Goal: Transaction & Acquisition: Purchase product/service

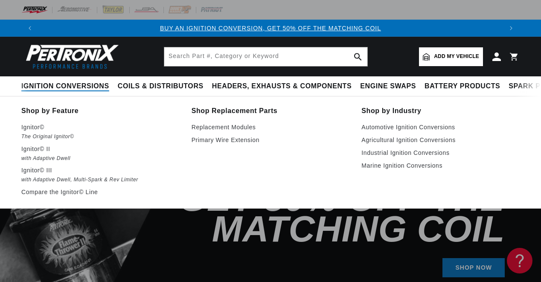
click at [44, 79] on summary "Ignition Conversions" at bounding box center [67, 86] width 92 height 20
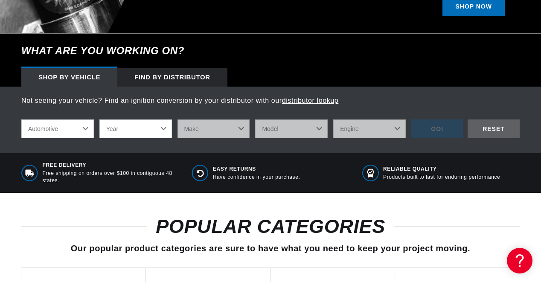
scroll to position [0, 464]
click at [21, 120] on select "Automotive Agricultural Industrial Marine Motorcycle" at bounding box center [57, 129] width 73 height 19
click option "Marine" at bounding box center [0, 0] width 0 height 0
select select "Marine"
click at [99, 120] on select "Year [DATE] 1986 1985 1983 1982 1981 1980 1979 1978 1977 1976 1975 1974 1973 19…" at bounding box center [135, 129] width 73 height 19
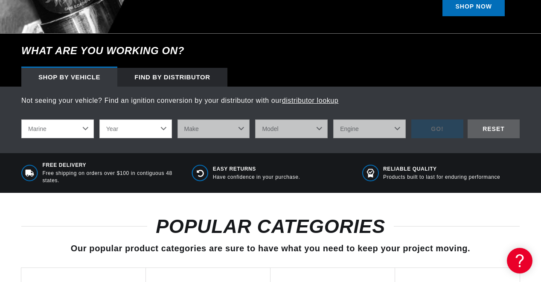
select select "1978"
click option "1978" at bounding box center [0, 0] width 0 height 0
select select "1978"
click at [178, 120] on select "Make Marine Power Systems" at bounding box center [214, 129] width 73 height 19
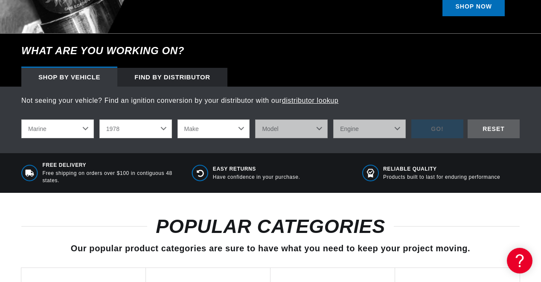
select select "Marine-Power-Systems"
click option "Marine Power Systems" at bounding box center [0, 0] width 0 height 0
select select "Marine-Power-Systems"
click at [255, 120] on select "Model 305 350 454 cid. engine" at bounding box center [291, 129] width 73 height 19
click at [350, 159] on div "Free Delivery Free shipping on orders over $100 in contiguous 48 states. Easy R…" at bounding box center [270, 172] width 541 height 39
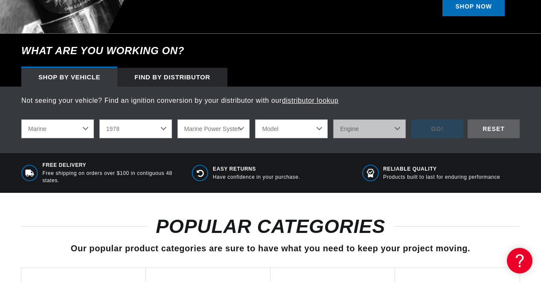
click at [178, 120] on select "Marine Power Systems" at bounding box center [214, 129] width 73 height 19
click at [119, 150] on div "Not seeing your vehicle? Find an ignition conversion by your distributor with o…" at bounding box center [270, 120] width 541 height 67
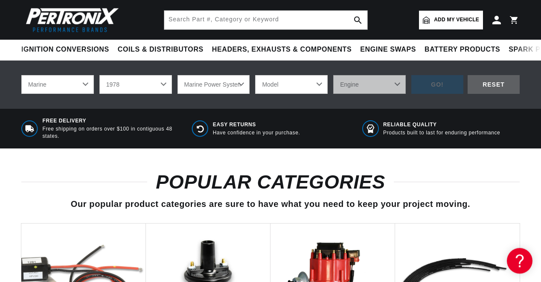
scroll to position [305, 0]
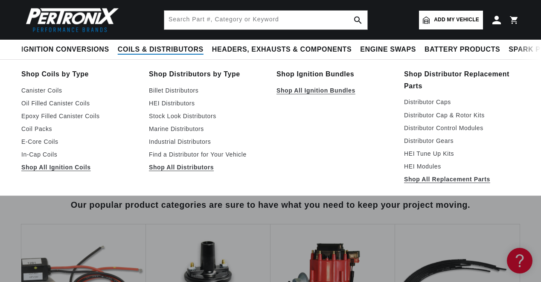
click at [135, 50] on span "Coils & Distributors" at bounding box center [161, 49] width 86 height 9
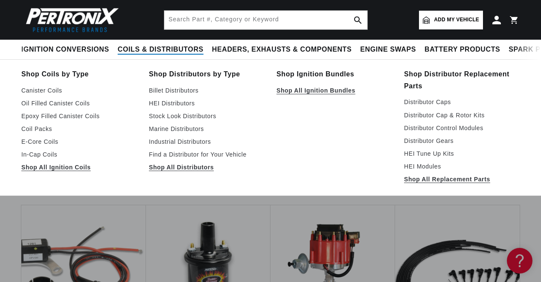
scroll to position [327, 0]
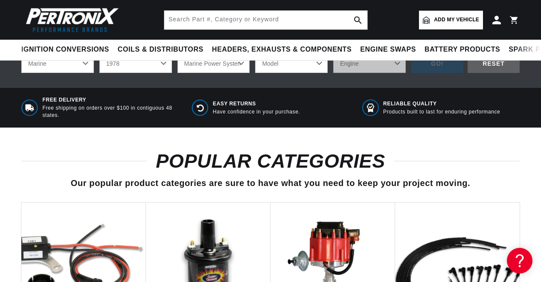
click at [124, 36] on header "BETTER SEARCH RESULTS Add your vehicle's year, make, and model to find parts be…" at bounding box center [270, 20] width 541 height 40
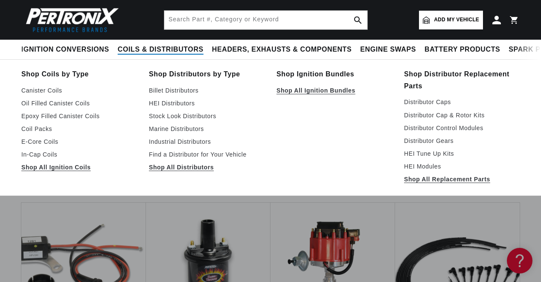
click at [142, 47] on span "Coils & Distributors" at bounding box center [161, 49] width 86 height 9
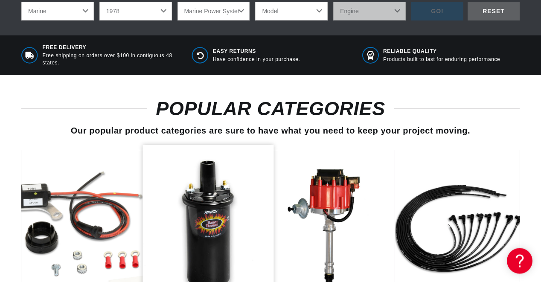
scroll to position [457, 0]
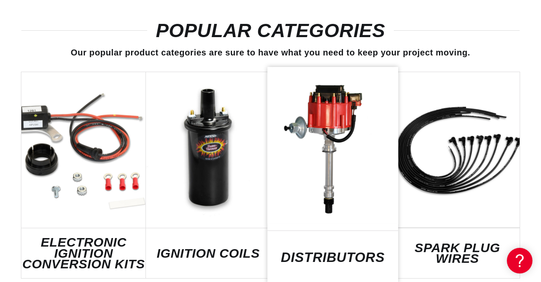
click at [322, 251] on link "DISTRIBUTORS" at bounding box center [333, 257] width 131 height 12
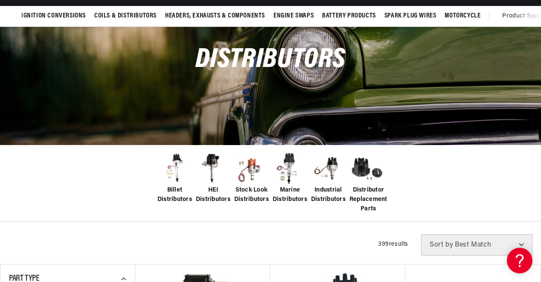
scroll to position [87, 0]
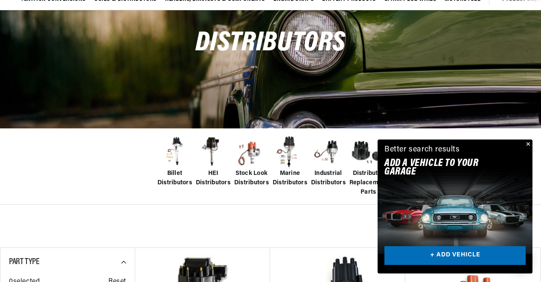
click at [291, 147] on img at bounding box center [290, 152] width 34 height 34
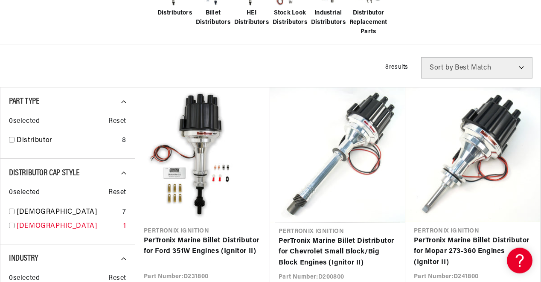
scroll to position [261, 0]
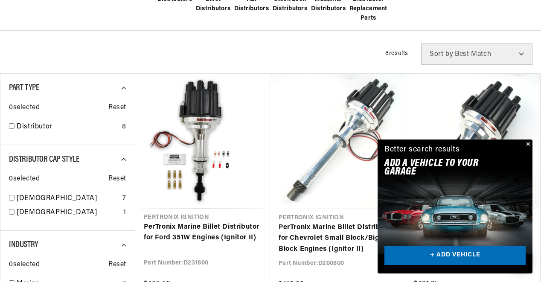
click at [529, 144] on button "Close" at bounding box center [528, 145] width 10 height 10
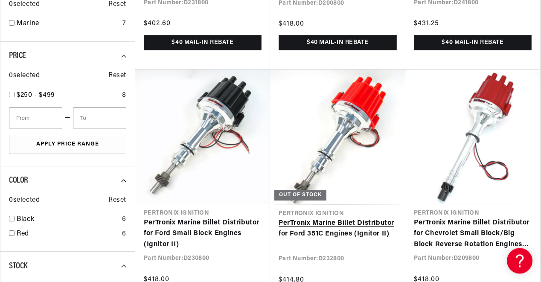
scroll to position [523, 0]
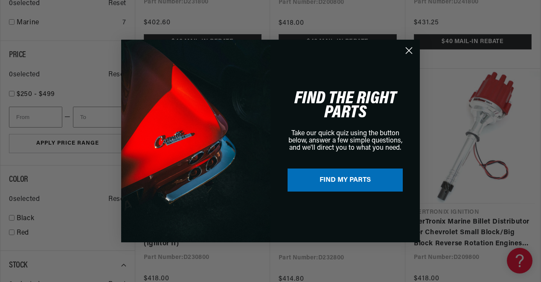
click at [404, 50] on circle "Close dialog" at bounding box center [409, 51] width 14 height 14
